Goal: Book appointment/travel/reservation

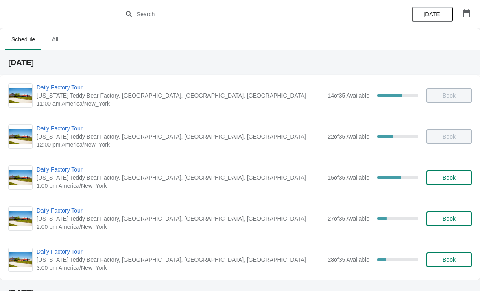
click at [53, 172] on span "Daily Factory Tour" at bounding box center [180, 170] width 287 height 8
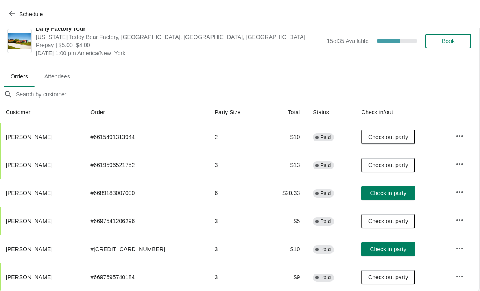
scroll to position [12, 0]
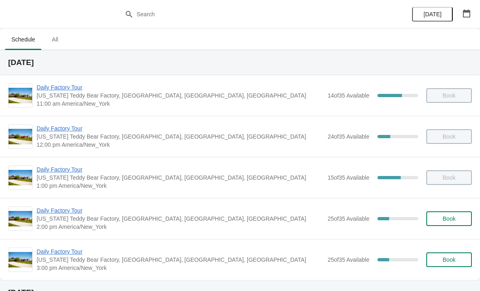
click at [61, 211] on span "Daily Factory Tour" at bounding box center [180, 211] width 287 height 8
click at [53, 170] on span "Daily Factory Tour" at bounding box center [180, 170] width 287 height 8
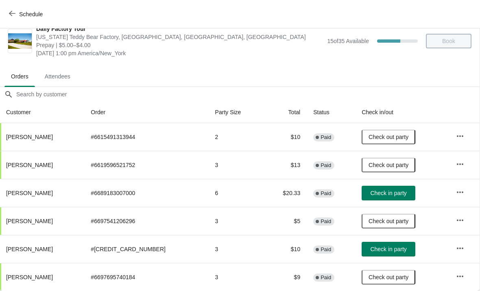
scroll to position [12, 0]
click at [11, 16] on icon "button" at bounding box center [12, 13] width 7 height 7
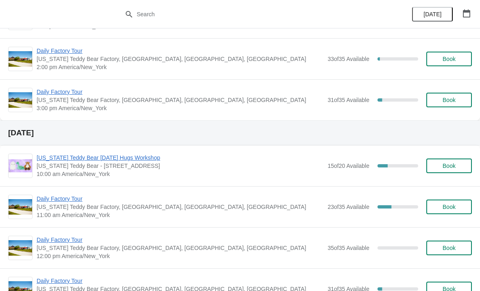
scroll to position [1501, 0]
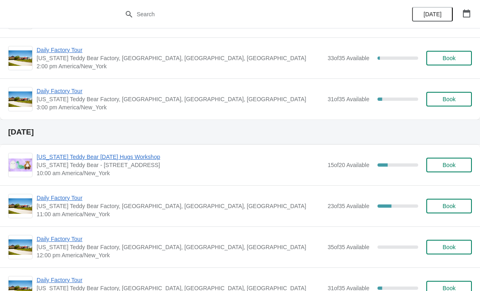
click at [77, 155] on span "[US_STATE] Teddy Bear [DATE] Hugs Workshop" at bounding box center [180, 157] width 287 height 8
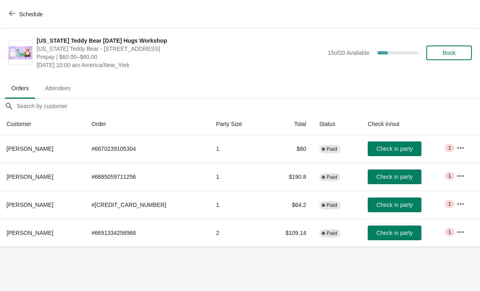
click at [15, 15] on icon "button" at bounding box center [12, 13] width 7 height 7
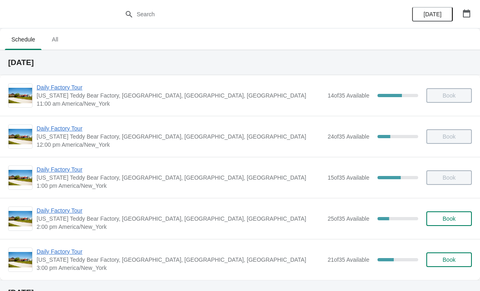
click at [54, 210] on span "Daily Factory Tour" at bounding box center [180, 211] width 287 height 8
